Goal: Information Seeking & Learning: Find specific page/section

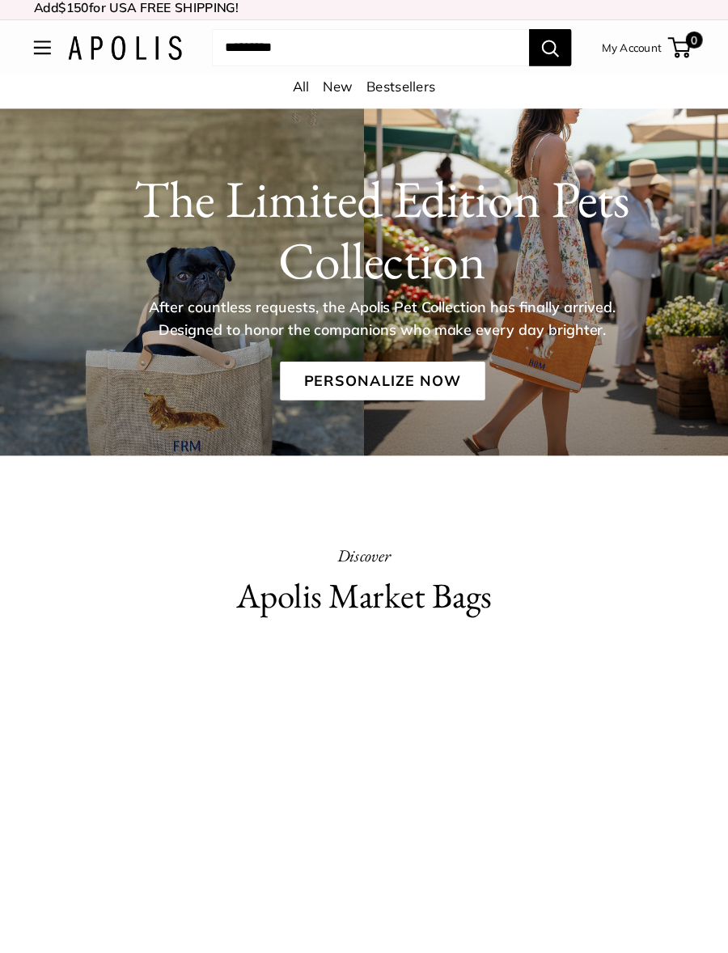
scroll to position [8, 0]
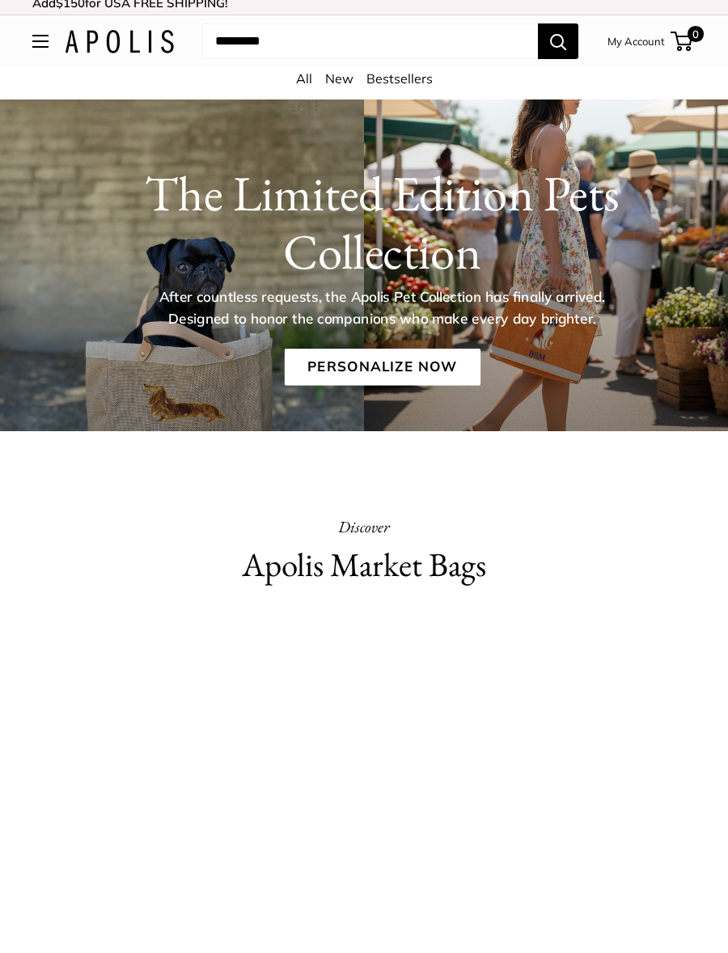
click at [32, 48] on button "Open menu" at bounding box center [40, 41] width 16 height 13
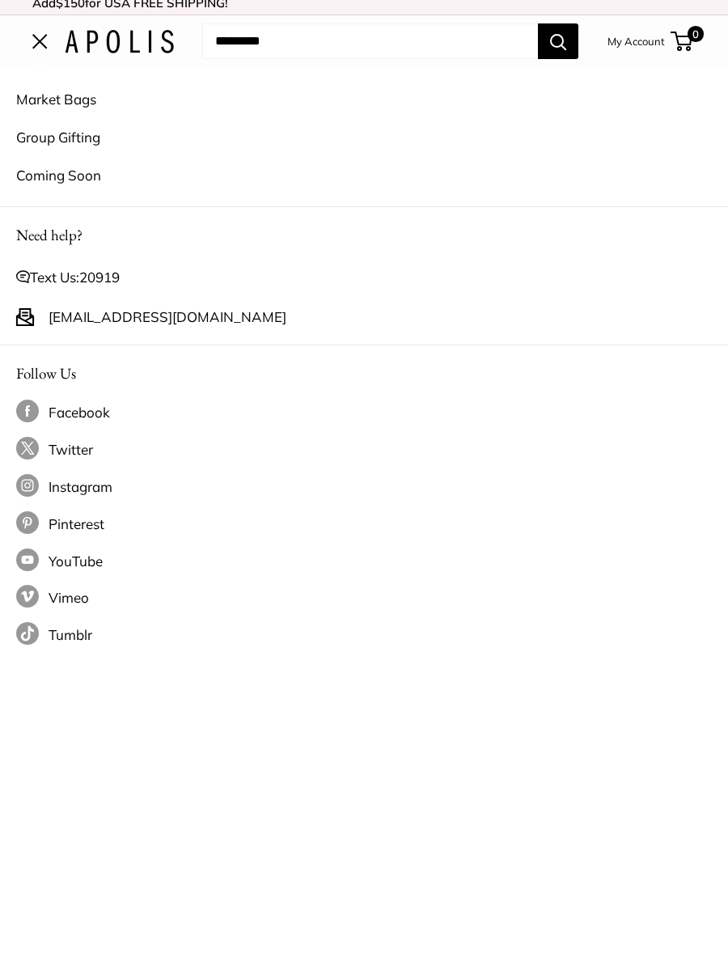
click at [399, 44] on input "Search..." at bounding box center [370, 41] width 336 height 36
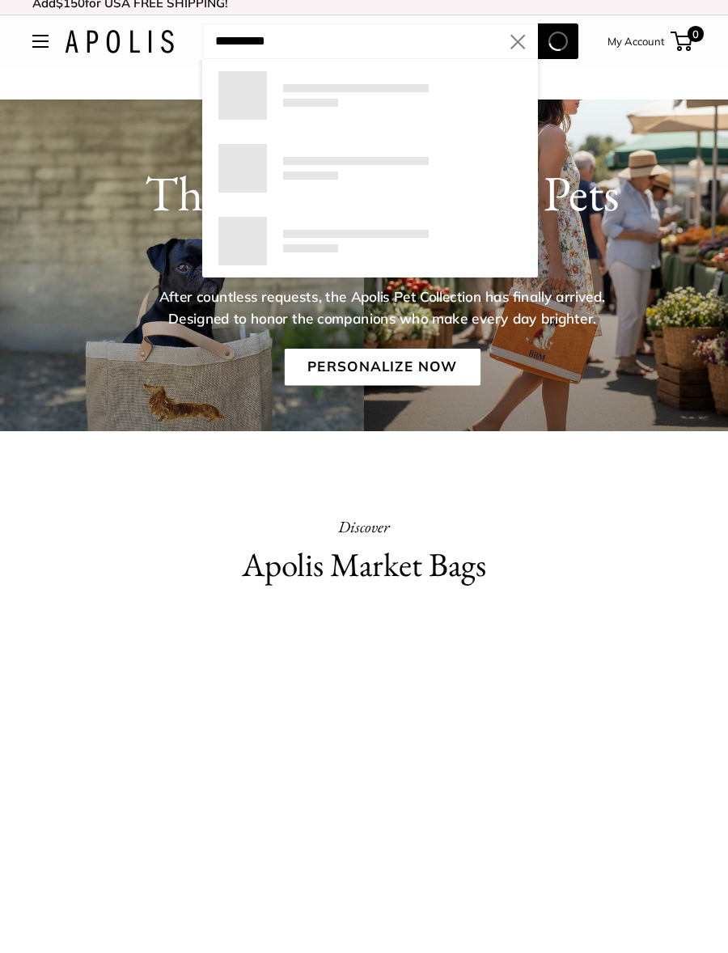
type input "**********"
click at [557, 41] on button "Search" at bounding box center [558, 41] width 40 height 36
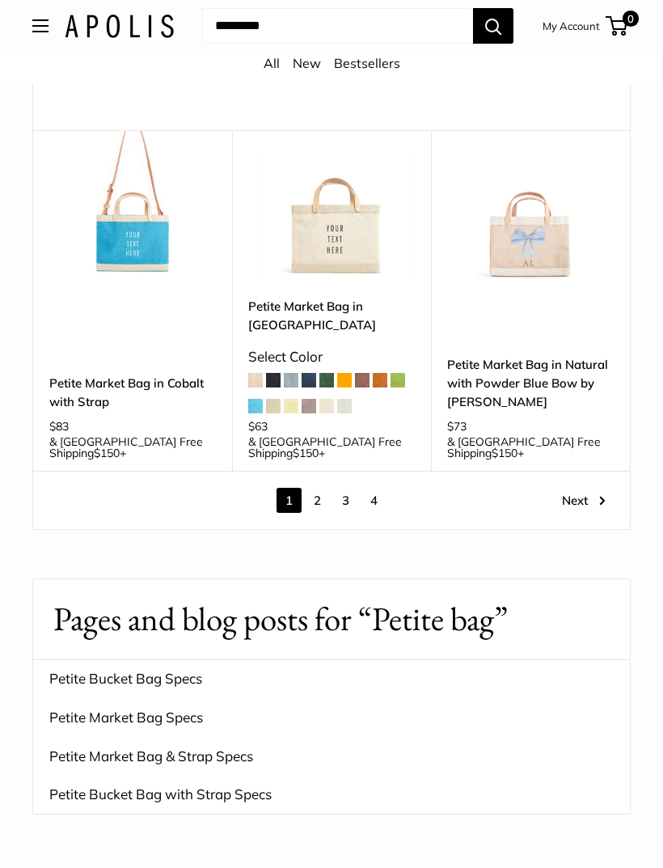
scroll to position [2934, 0]
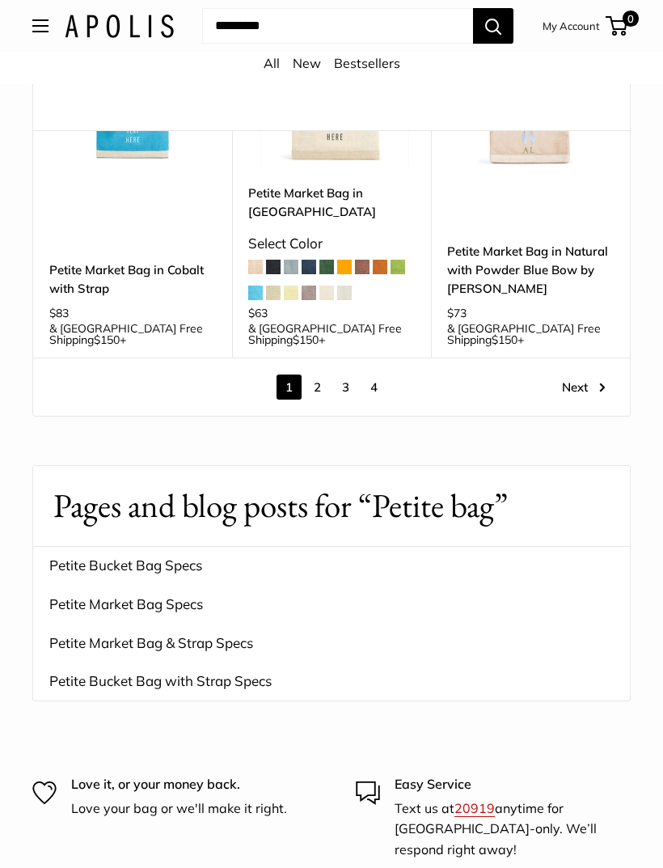
click at [580, 375] on link "Next" at bounding box center [584, 387] width 44 height 25
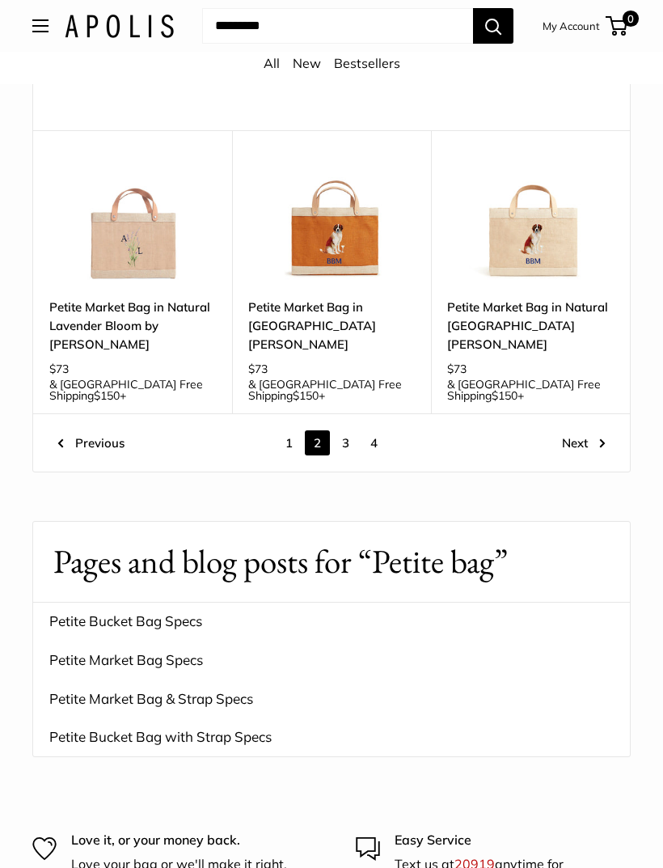
scroll to position [2578, 0]
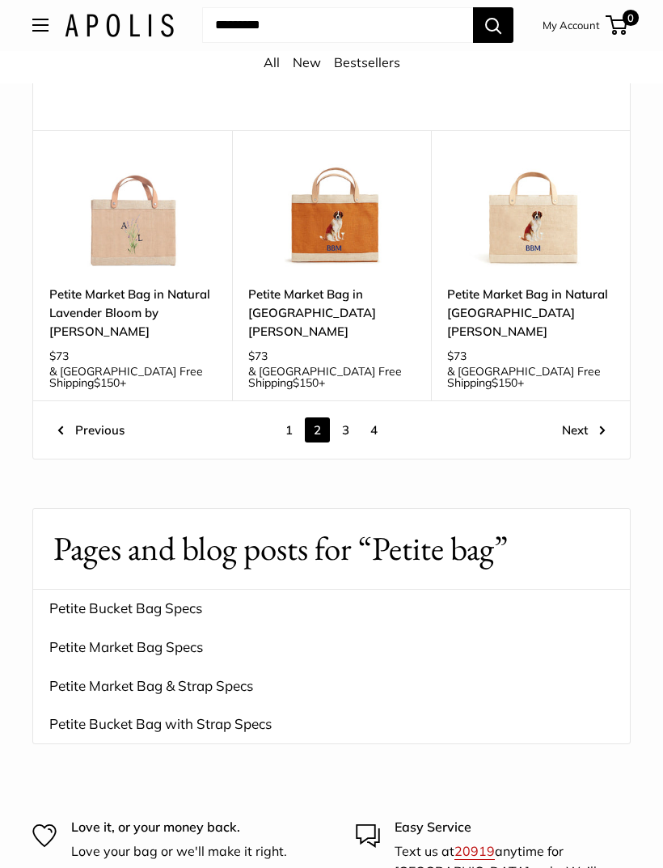
click at [582, 418] on link "Next" at bounding box center [584, 430] width 44 height 25
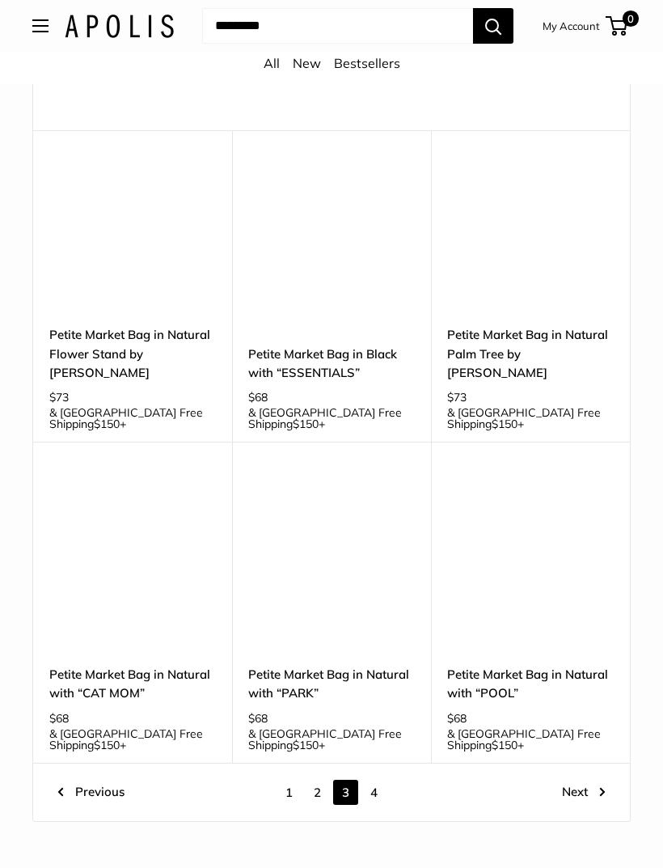
scroll to position [2189, 0]
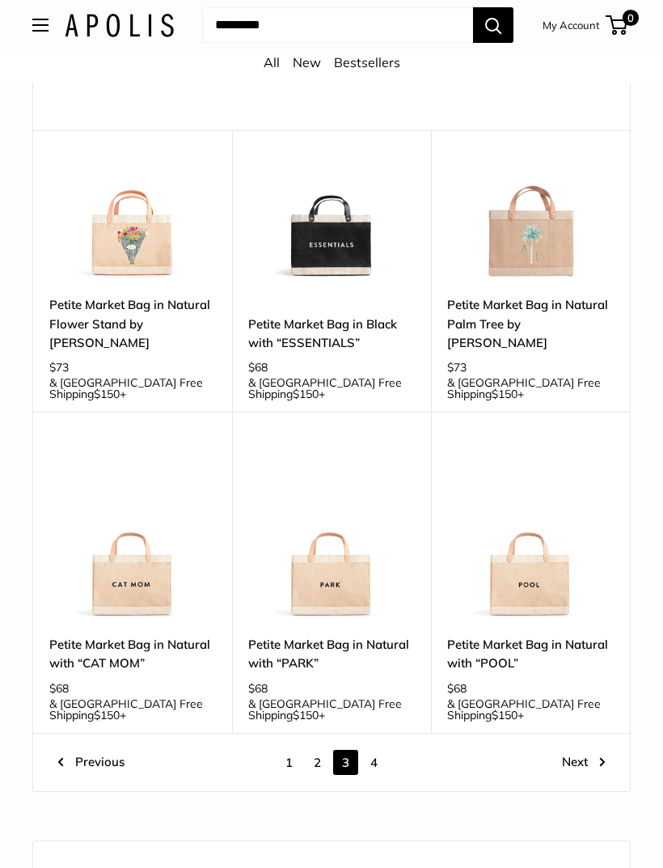
click at [577, 751] on link "Next" at bounding box center [584, 763] width 44 height 25
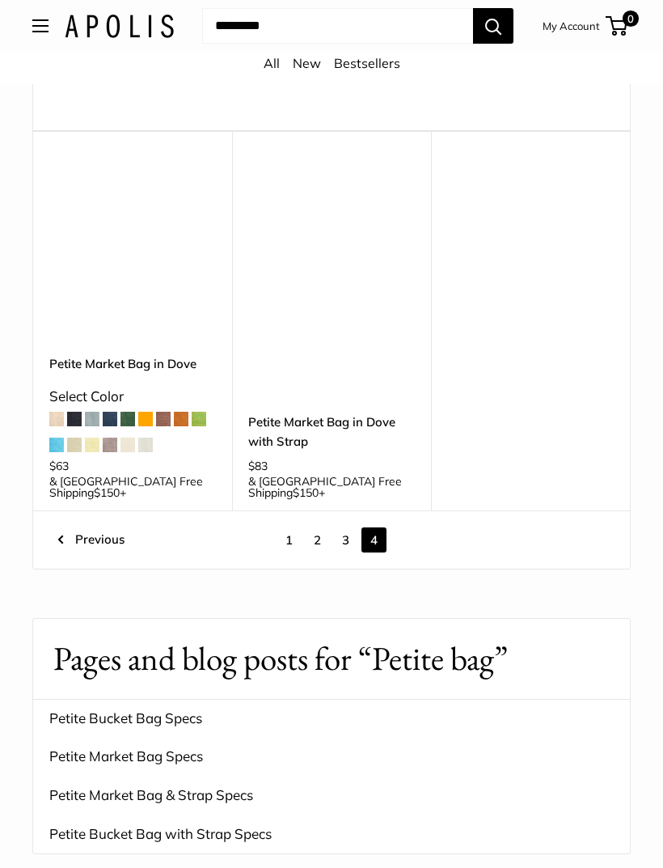
scroll to position [541, 0]
